Goal: Information Seeking & Learning: Learn about a topic

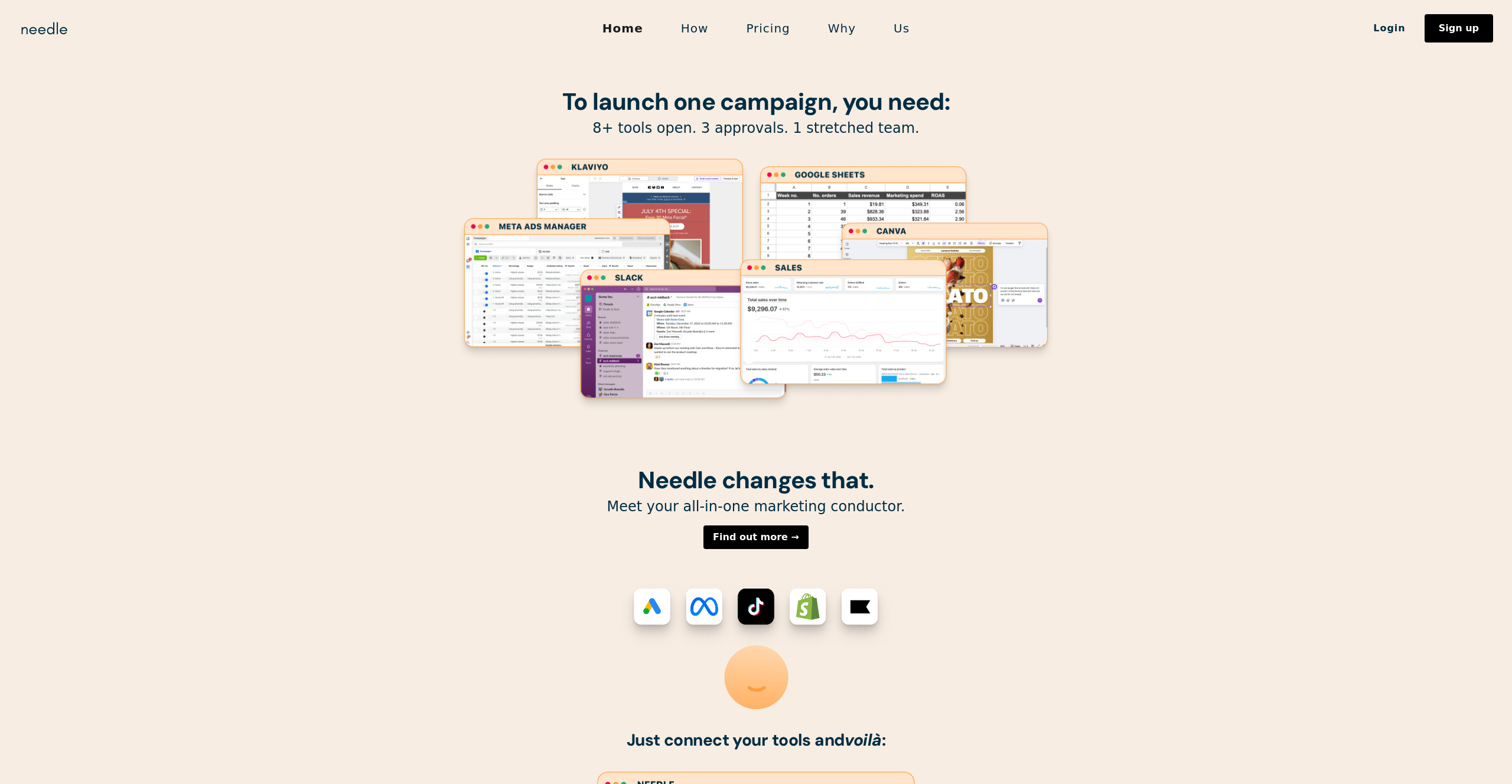
click at [504, 112] on h1 "To launch one campaign, you need:" at bounding box center [756, 102] width 602 height 26
click at [705, 25] on link "How" at bounding box center [695, 28] width 66 height 25
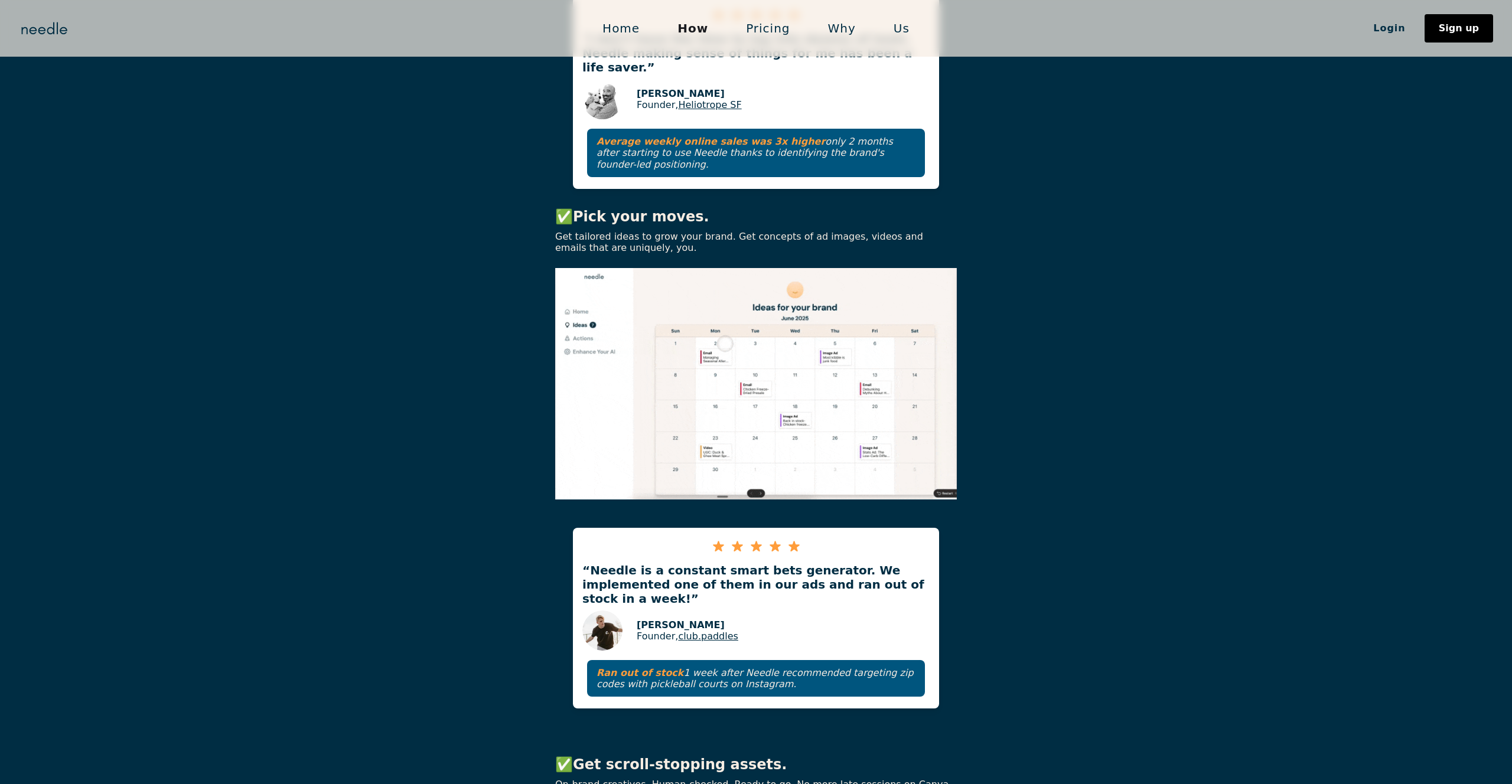
scroll to position [819, 0]
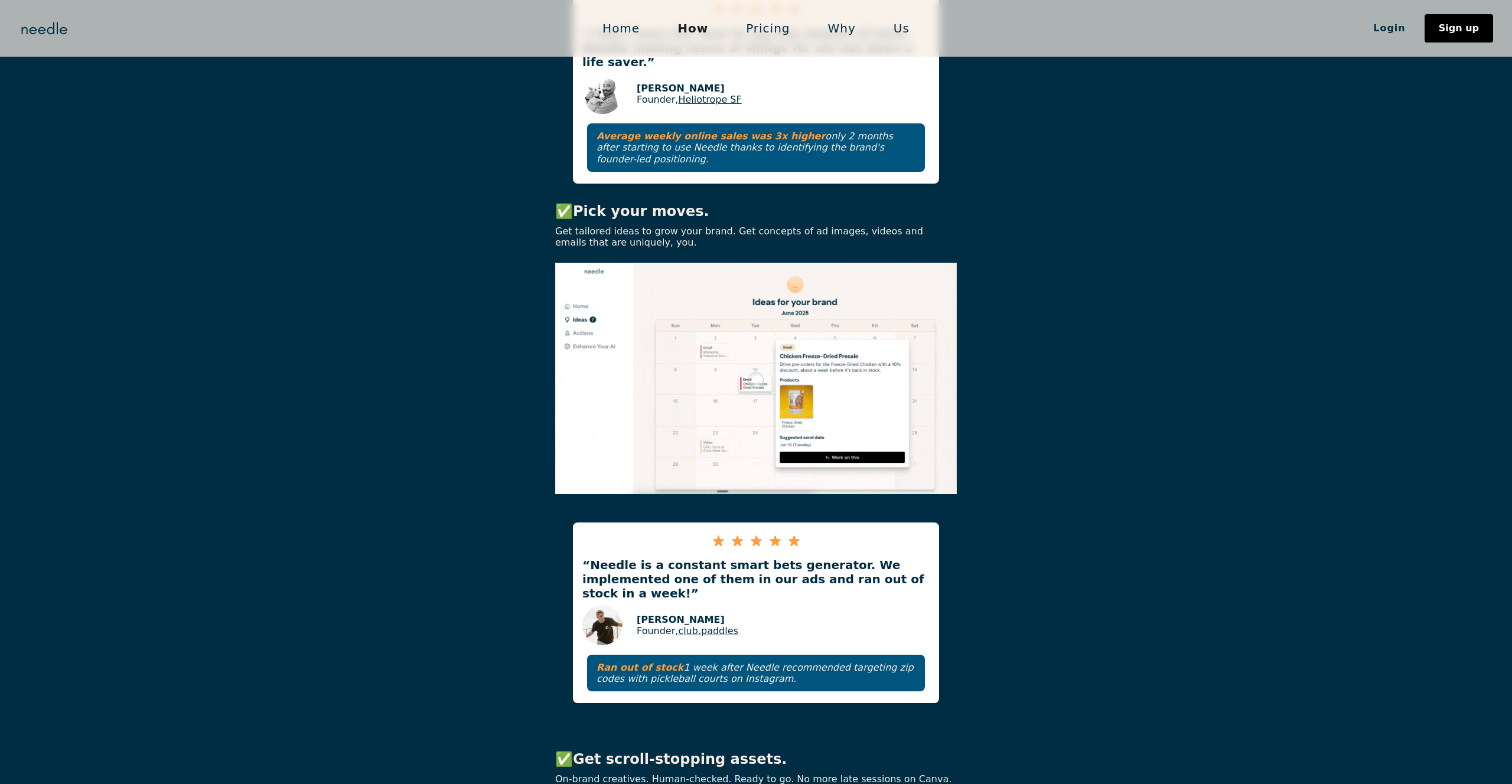
click at [1012, 320] on div "✅ Connect your tools. See your edge. Needle plugs into Shopify, Meta, Klaviyo e…" at bounding box center [756, 77] width 1512 height 853
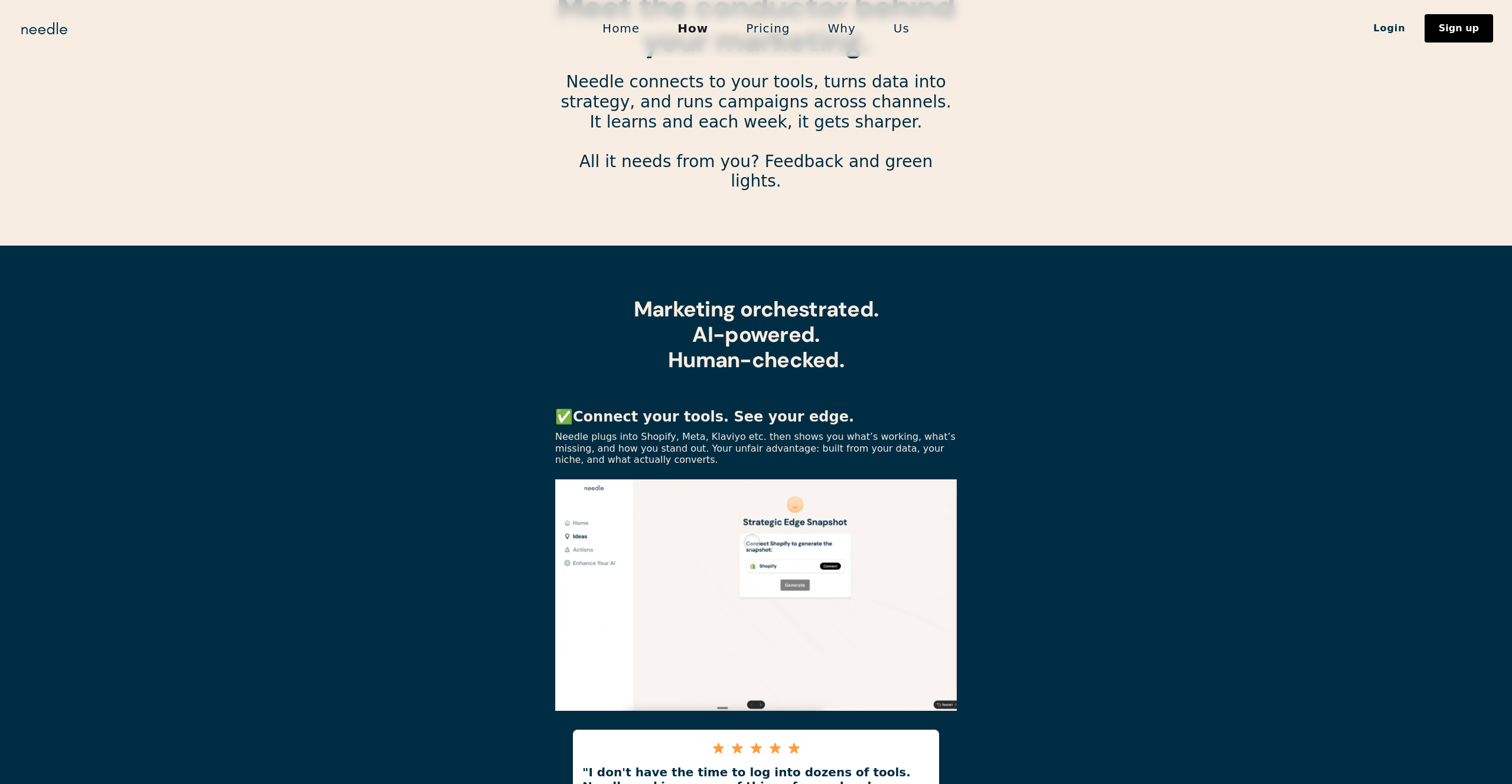
scroll to position [0, 0]
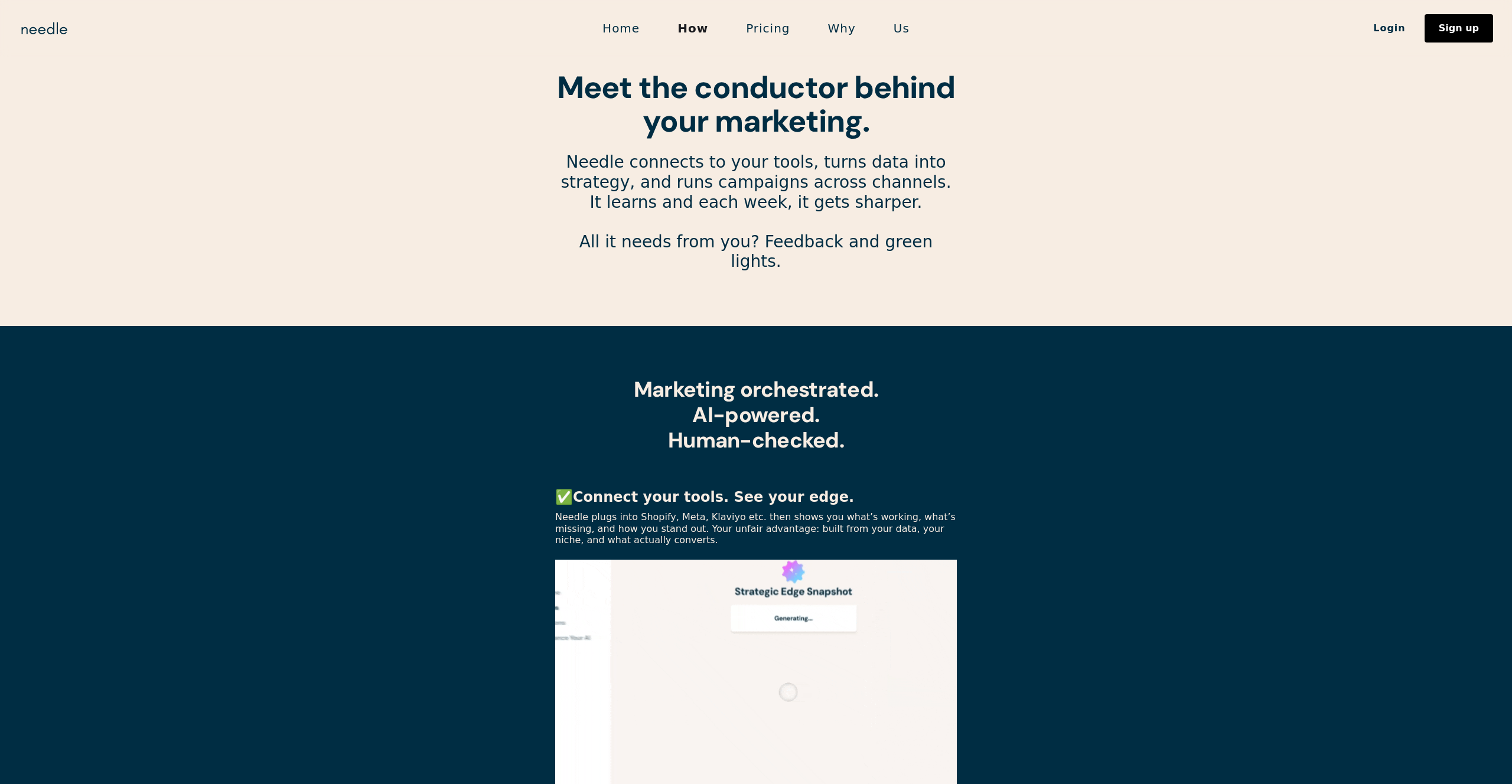
click at [635, 36] on link "Home" at bounding box center [621, 28] width 75 height 25
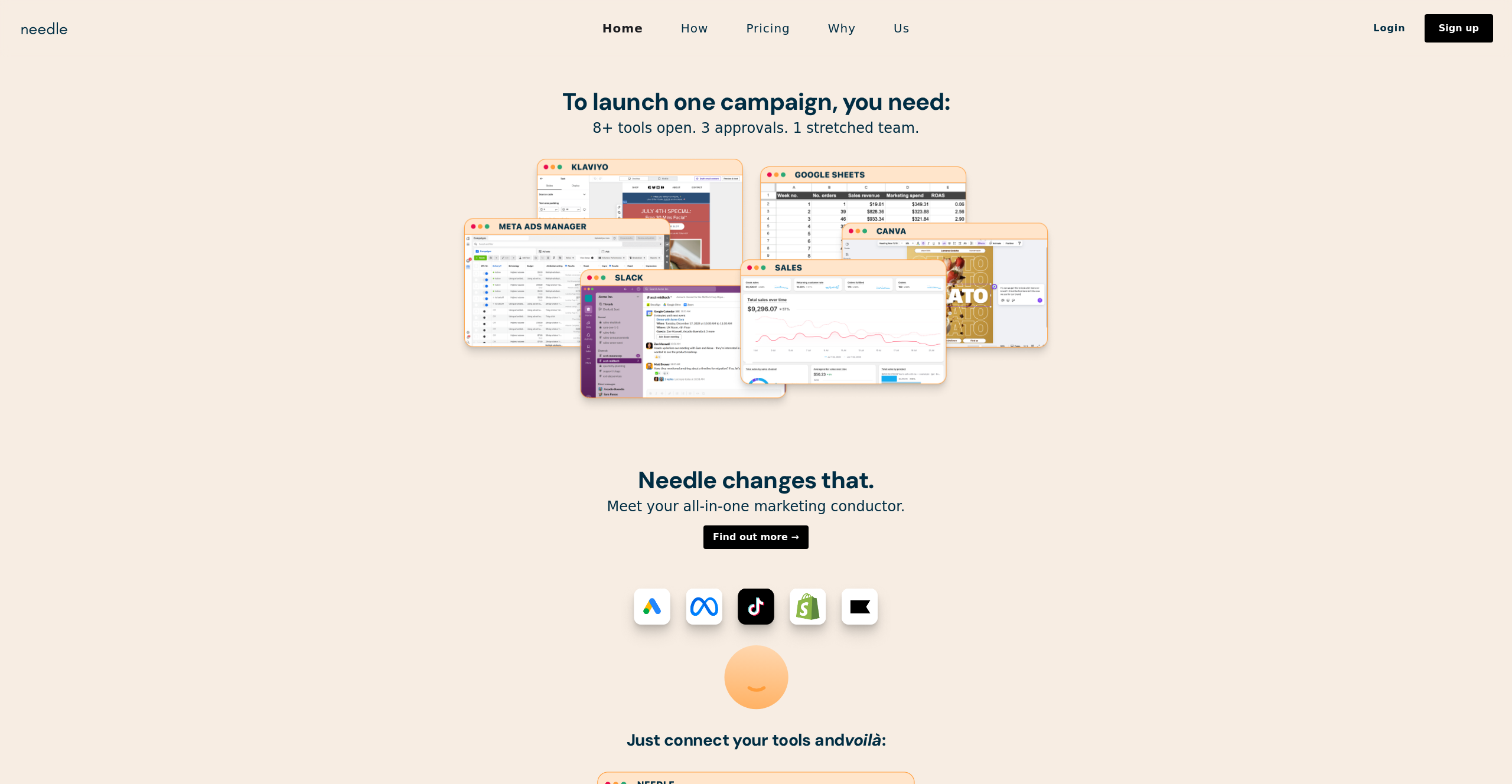
click at [705, 26] on link "How" at bounding box center [695, 28] width 66 height 25
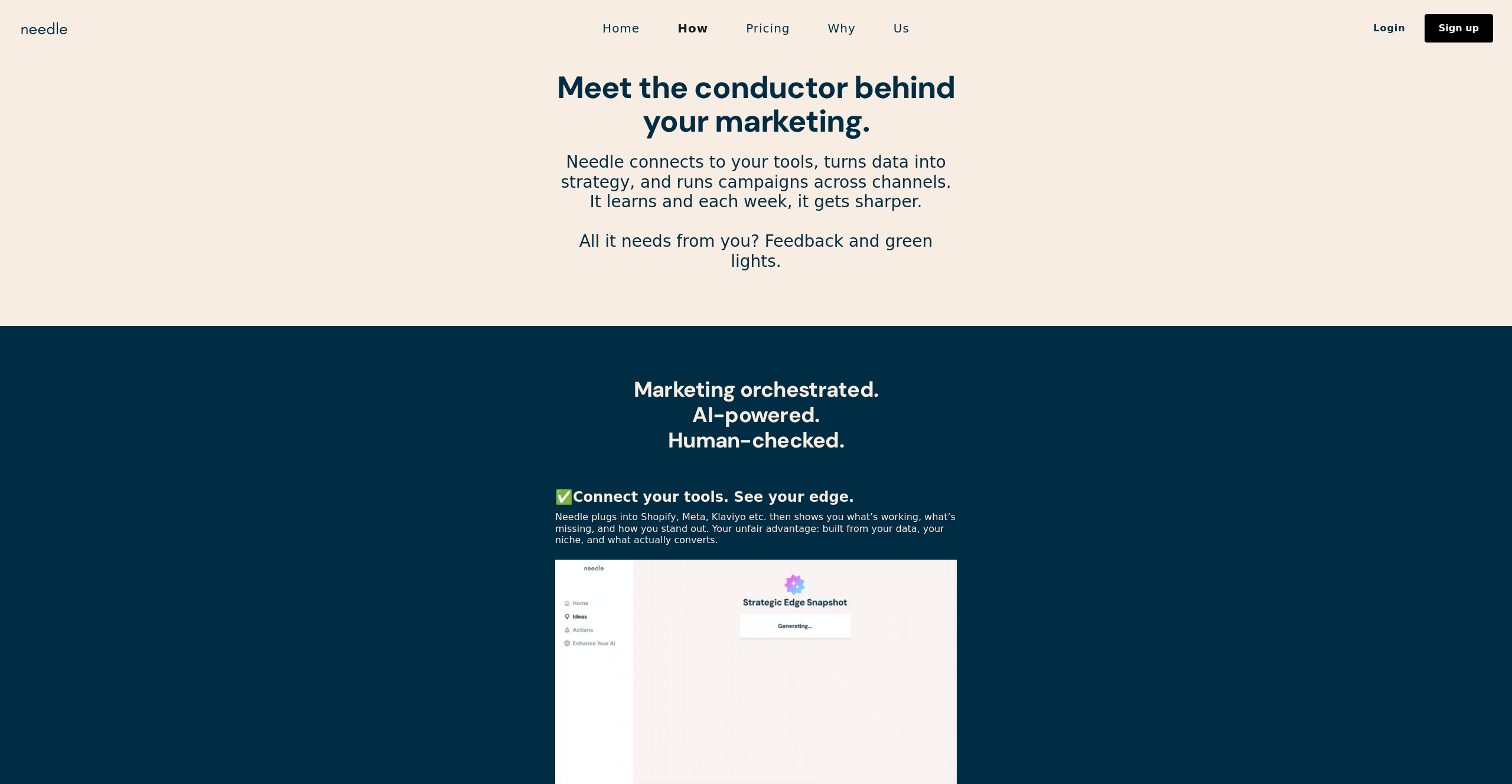
click at [784, 25] on link "Pricing" at bounding box center [767, 28] width 81 height 25
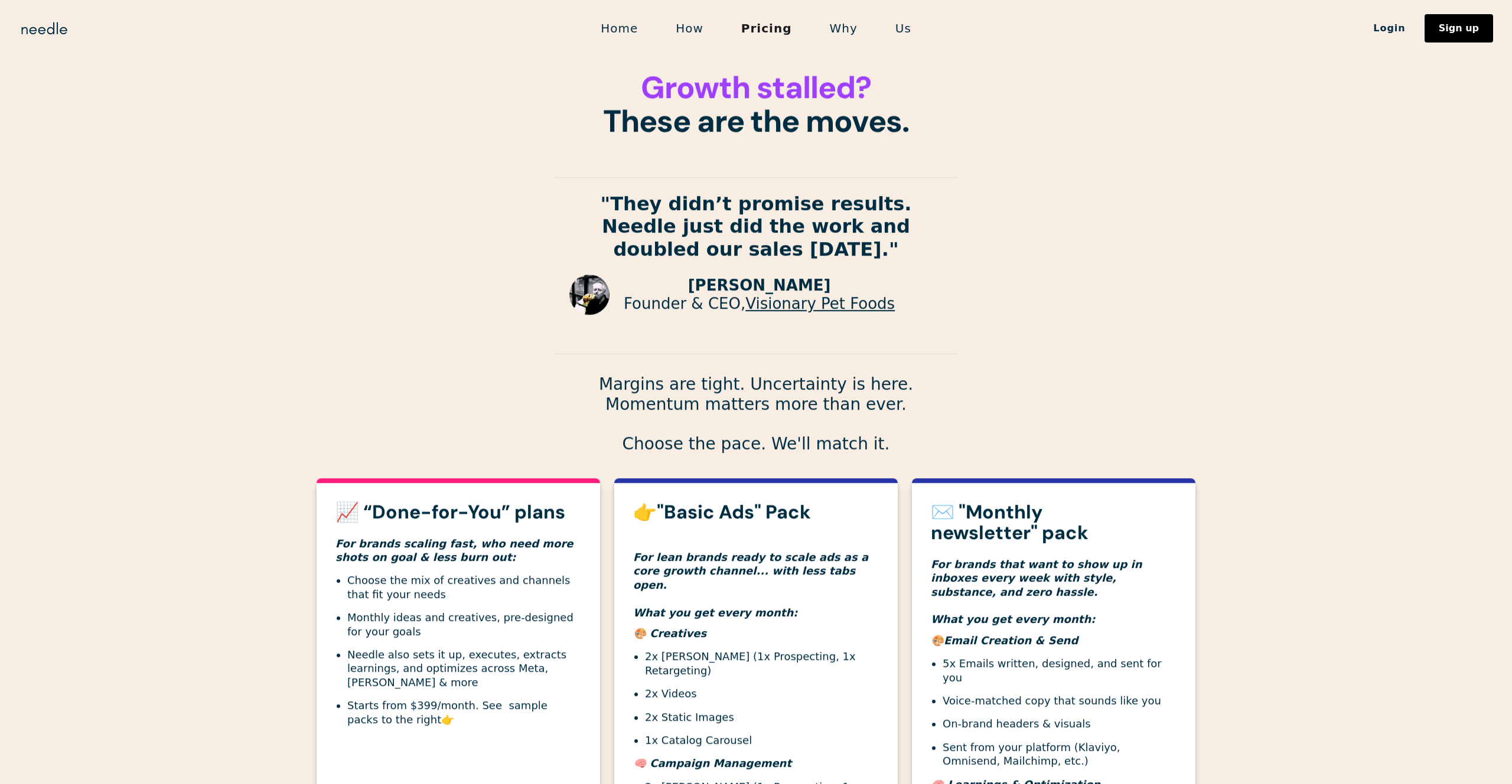
click at [644, 22] on link "Home" at bounding box center [619, 28] width 75 height 25
